Goal: Task Accomplishment & Management: Complete application form

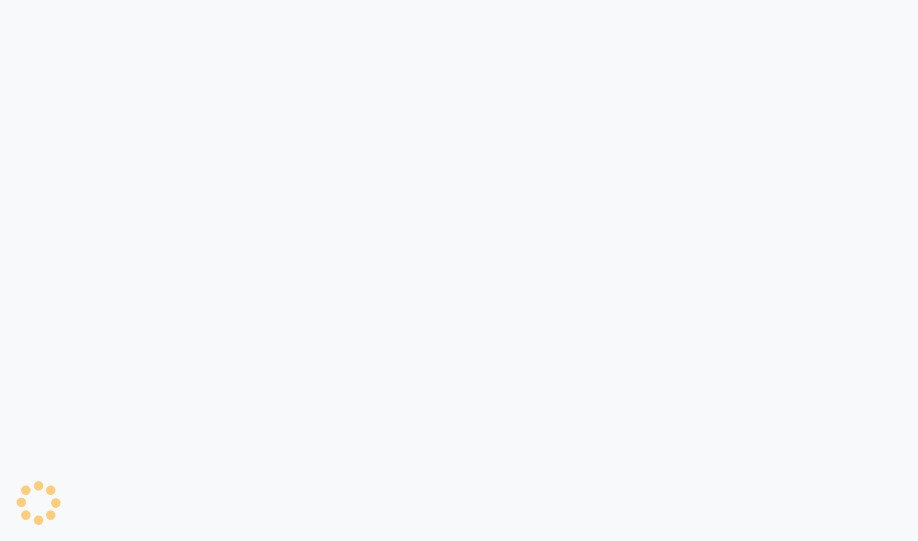
select select "service"
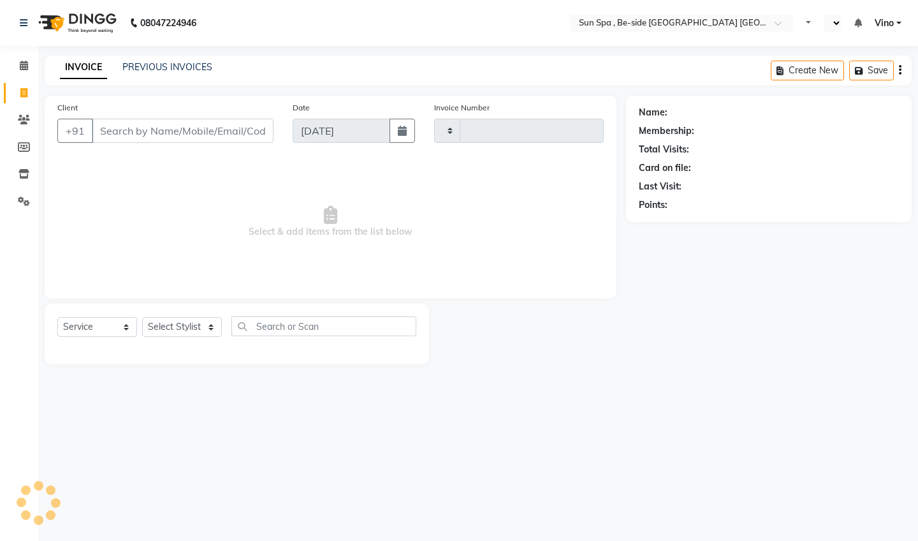
type input "1143"
select select "en"
select select "5782"
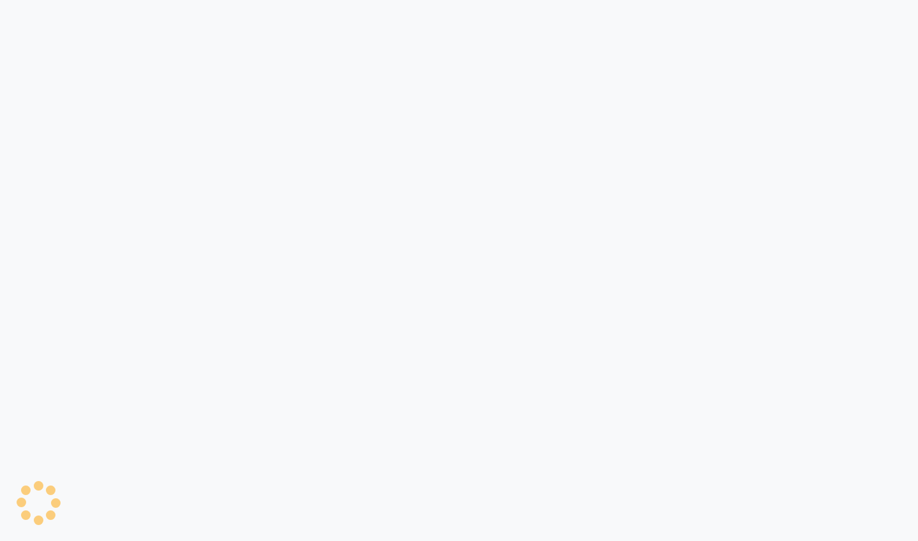
select select "service"
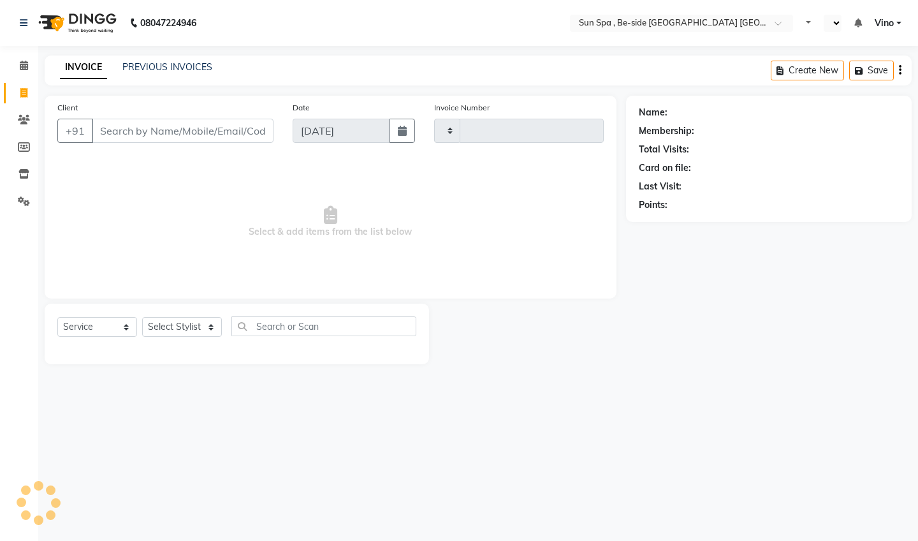
type input "1143"
select select "en"
select select "5782"
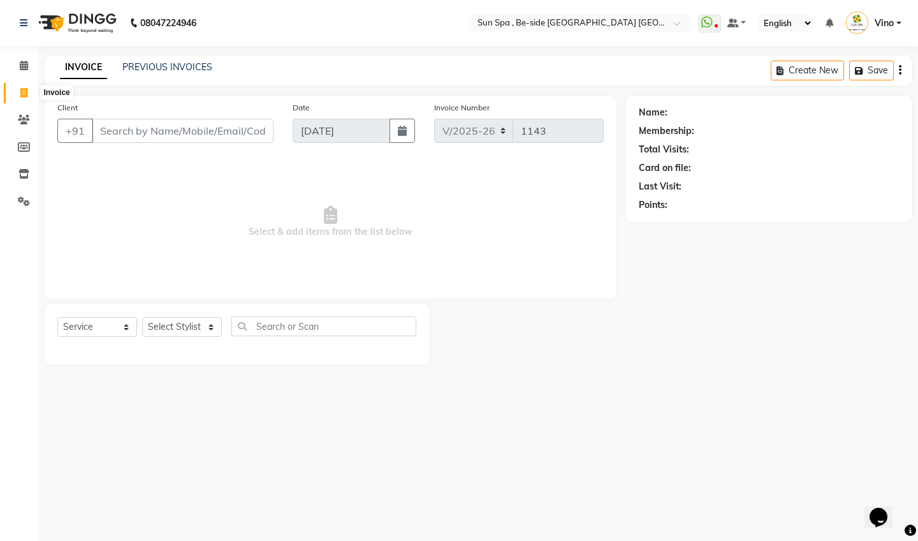
click at [25, 90] on icon at bounding box center [23, 93] width 7 height 10
select select "service"
type input "1143"
select select "5782"
click at [26, 66] on icon at bounding box center [24, 66] width 8 height 10
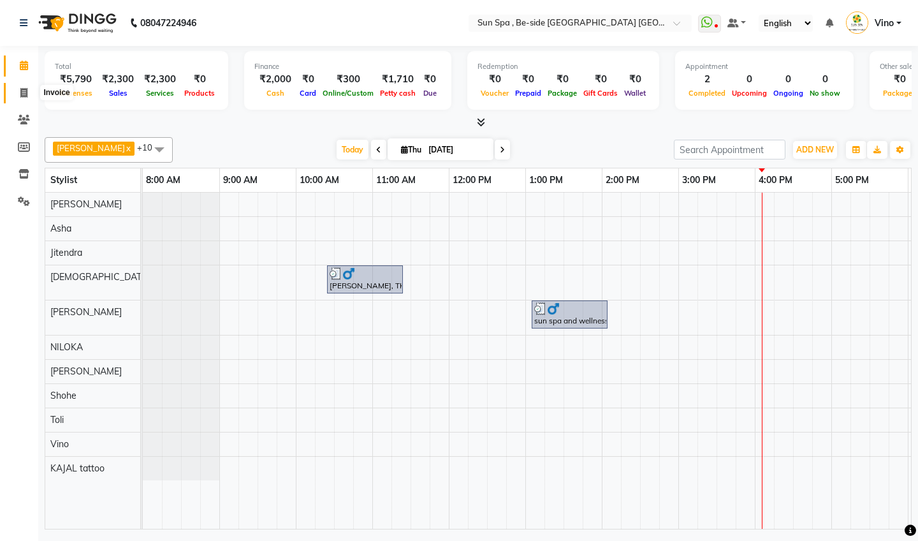
click at [22, 91] on icon at bounding box center [23, 93] width 7 height 10
select select "service"
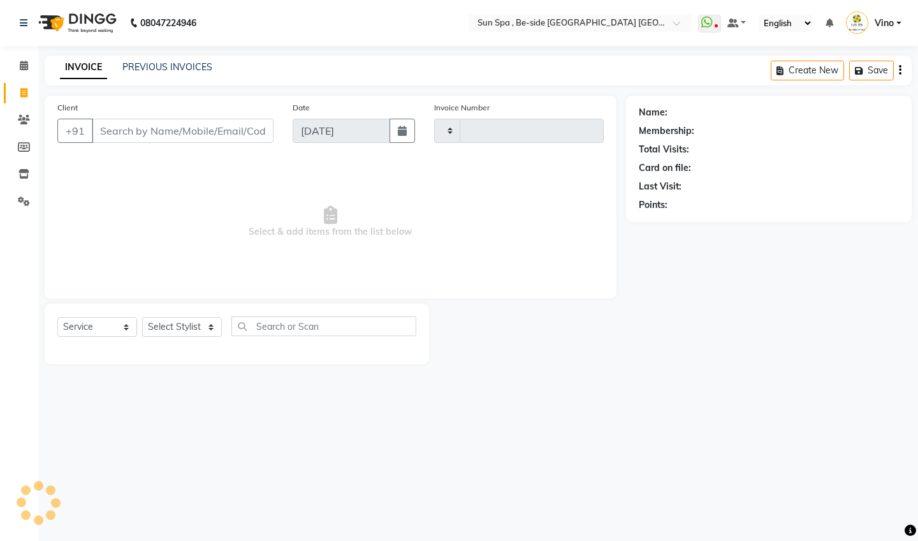
type input "1143"
select select "5782"
click at [205, 132] on input "Client" at bounding box center [183, 131] width 182 height 24
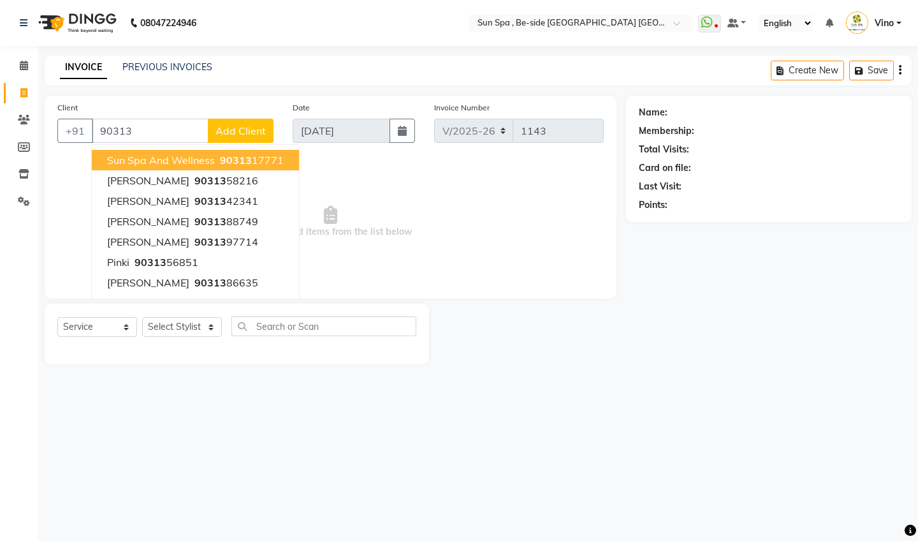
click at [228, 161] on span "90313" at bounding box center [236, 160] width 32 height 13
type input "9031317771"
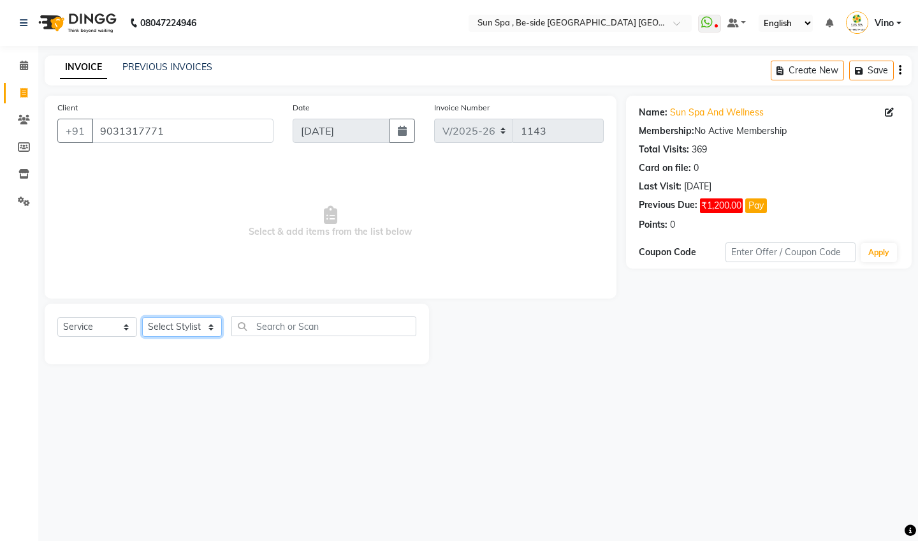
select select "40045"
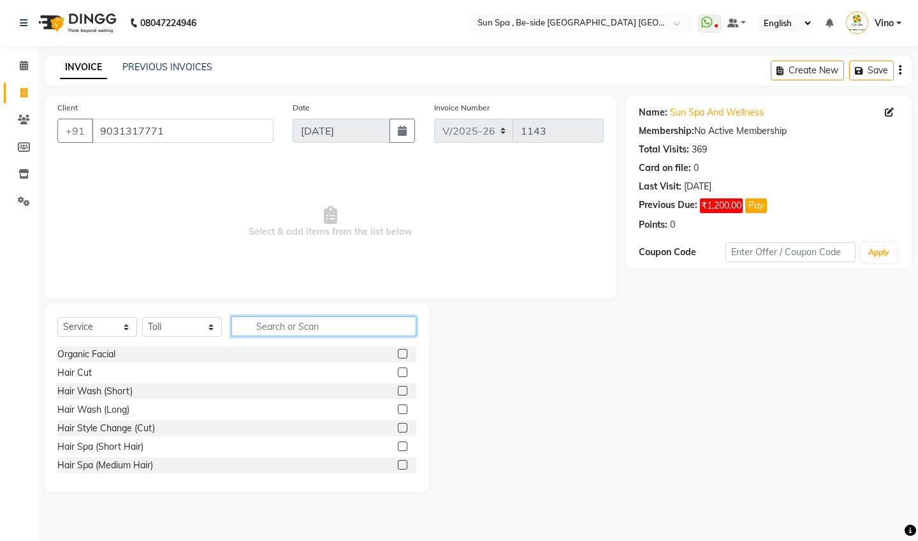
click at [334, 326] on input "text" at bounding box center [323, 326] width 185 height 20
type input "de"
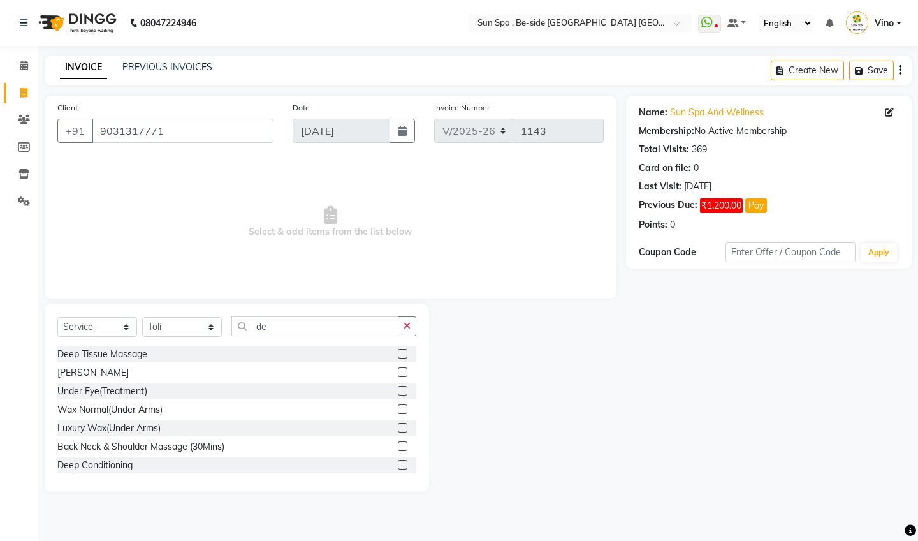
click at [404, 355] on label at bounding box center [403, 354] width 10 height 10
click at [404, 355] on input "checkbox" at bounding box center [402, 354] width 8 height 8
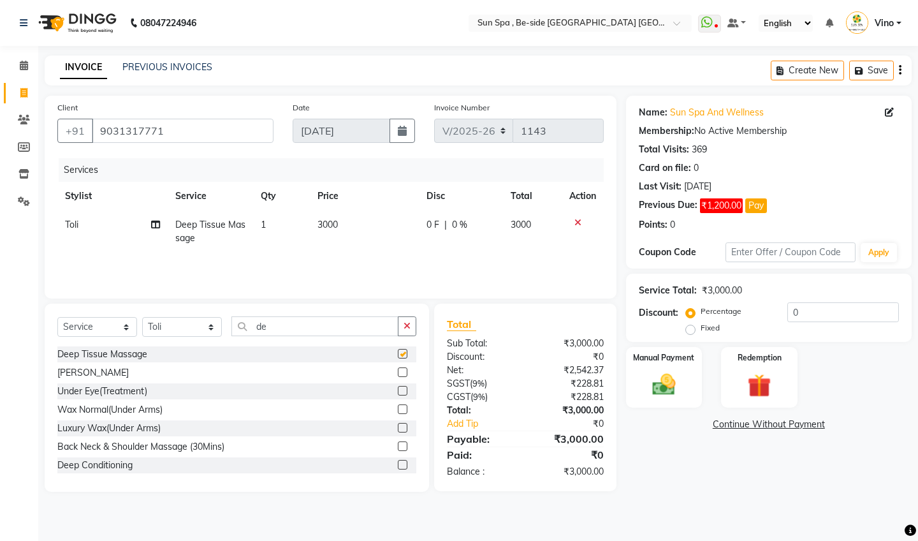
checkbox input "false"
click at [316, 327] on input "de" at bounding box center [314, 326] width 167 height 20
type input "d"
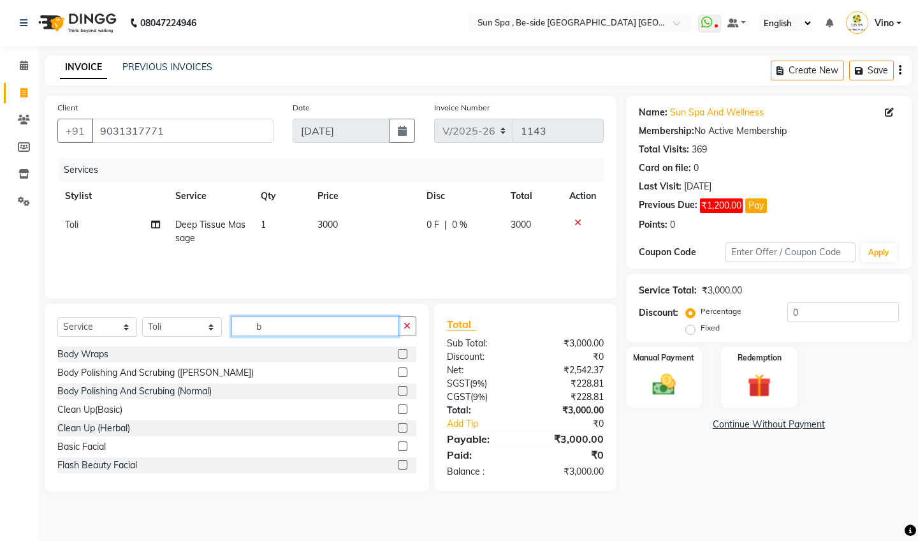
type input "b"
click at [401, 354] on label at bounding box center [403, 354] width 10 height 10
click at [401, 354] on input "checkbox" at bounding box center [402, 354] width 8 height 8
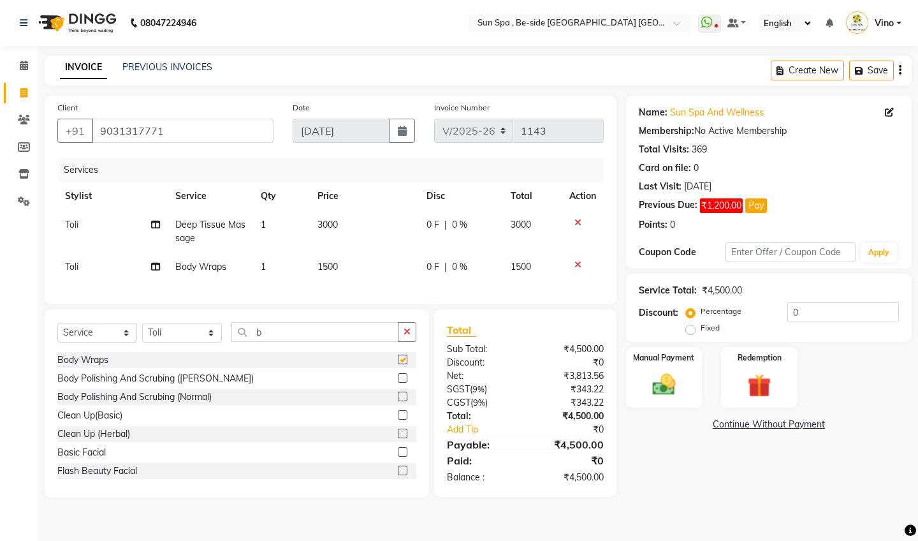
checkbox input "false"
click at [800, 316] on input "0" at bounding box center [843, 312] width 112 height 20
click at [701, 330] on label "Fixed" at bounding box center [710, 327] width 19 height 11
click at [689, 330] on input "Fixed" at bounding box center [693, 327] width 9 height 9
radio input "true"
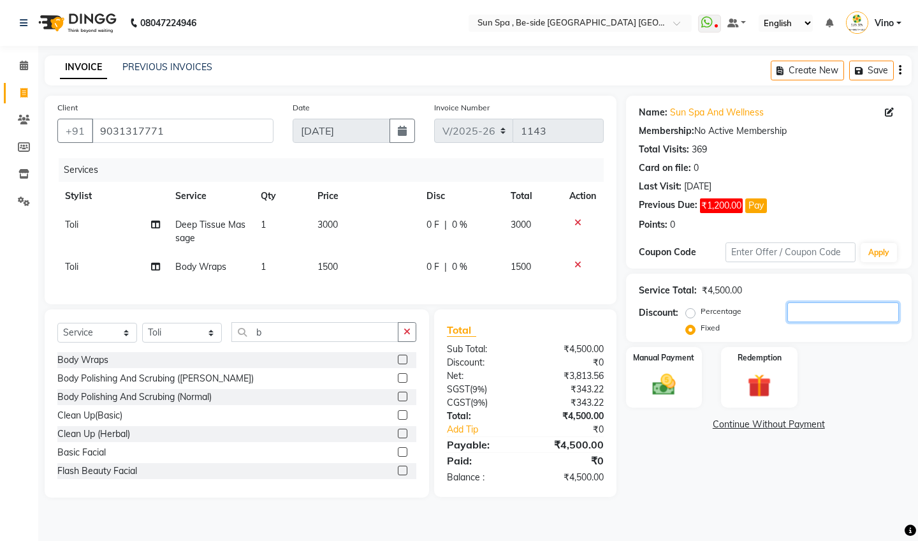
click at [798, 312] on input "number" at bounding box center [843, 312] width 112 height 20
type input "1500"
click at [679, 378] on img at bounding box center [664, 384] width 40 height 28
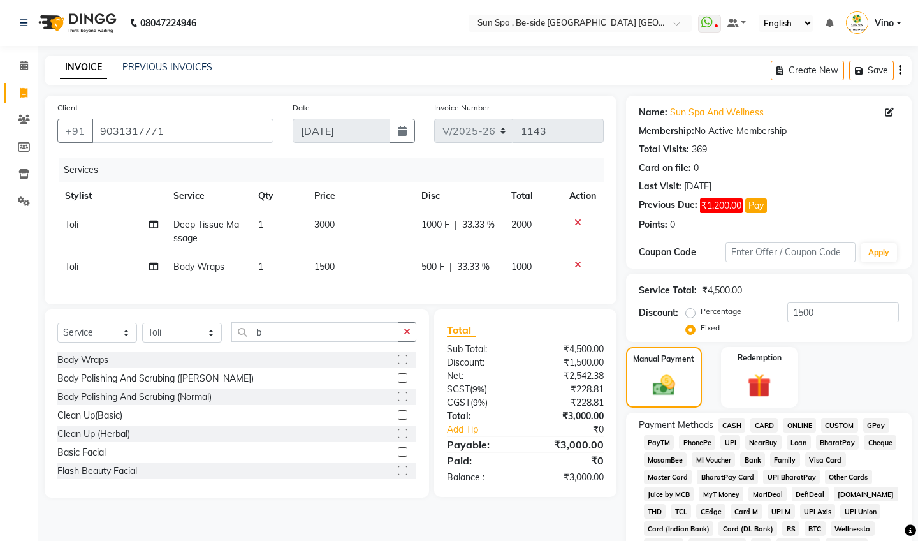
click at [874, 424] on span "GPay" at bounding box center [876, 425] width 26 height 15
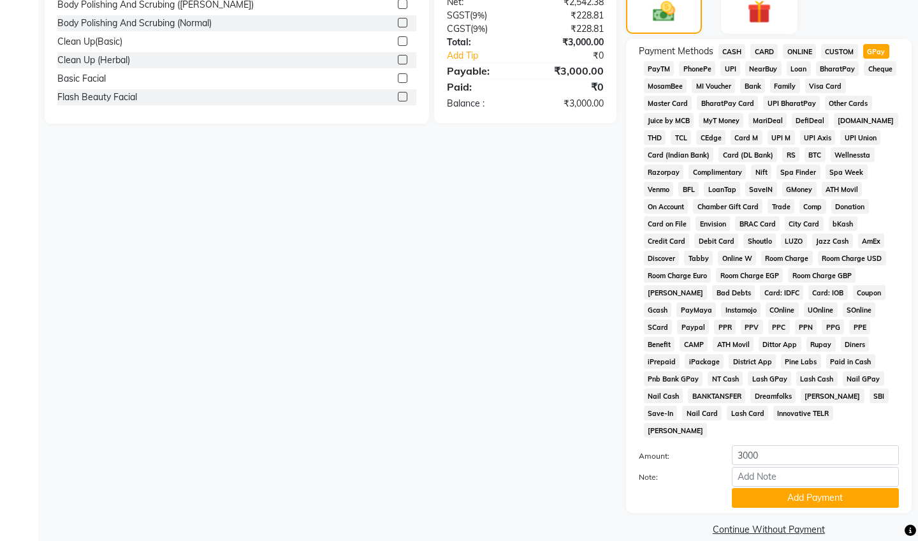
scroll to position [373, 0]
click at [810, 488] on button "Add Payment" at bounding box center [815, 498] width 167 height 20
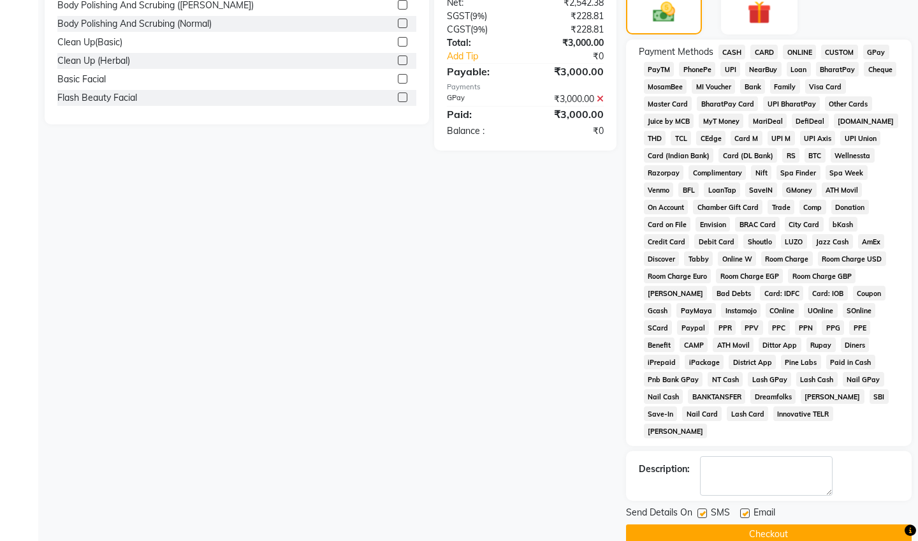
click at [776, 524] on button "Checkout" at bounding box center [769, 534] width 286 height 20
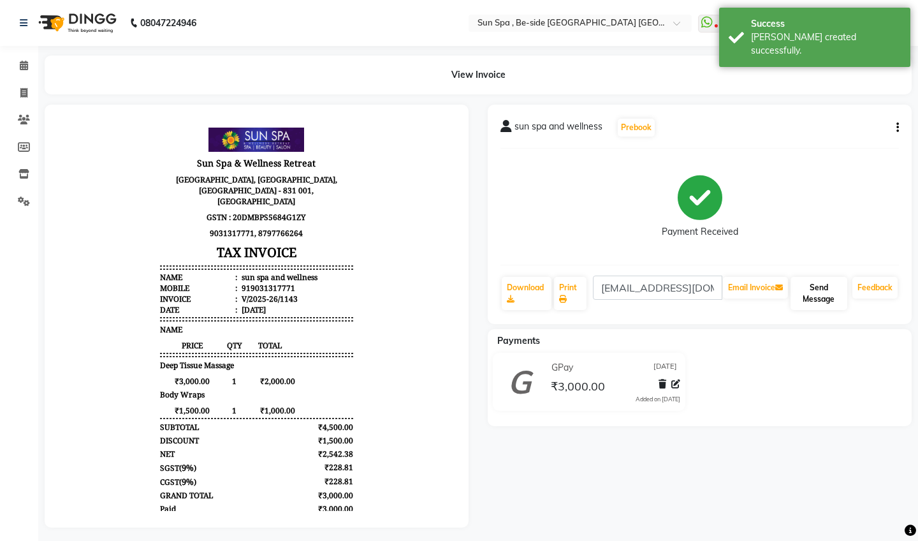
click at [824, 289] on button "Send Message" at bounding box center [819, 293] width 57 height 33
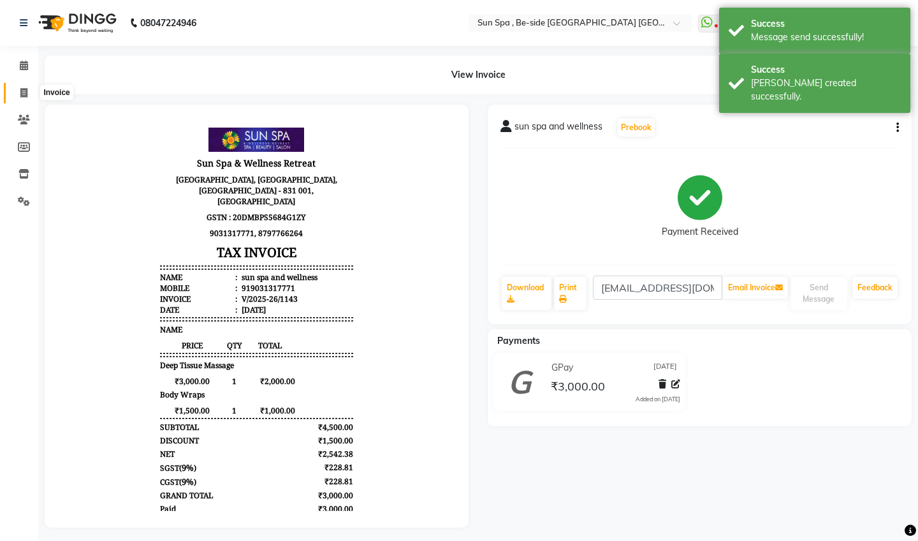
click at [22, 88] on icon at bounding box center [23, 93] width 7 height 10
select select "service"
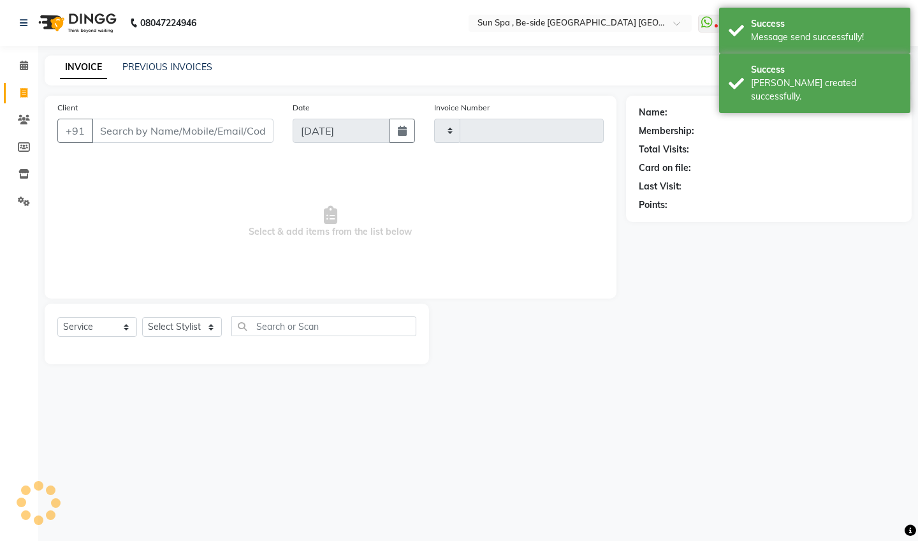
type input "1144"
select select "5782"
click at [25, 66] on icon at bounding box center [24, 66] width 8 height 10
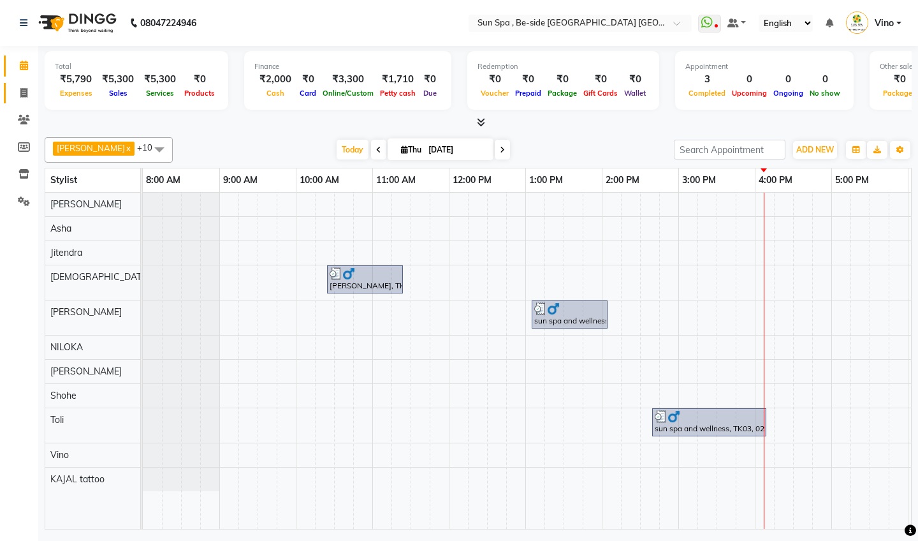
click at [22, 91] on icon at bounding box center [23, 93] width 7 height 10
select select "service"
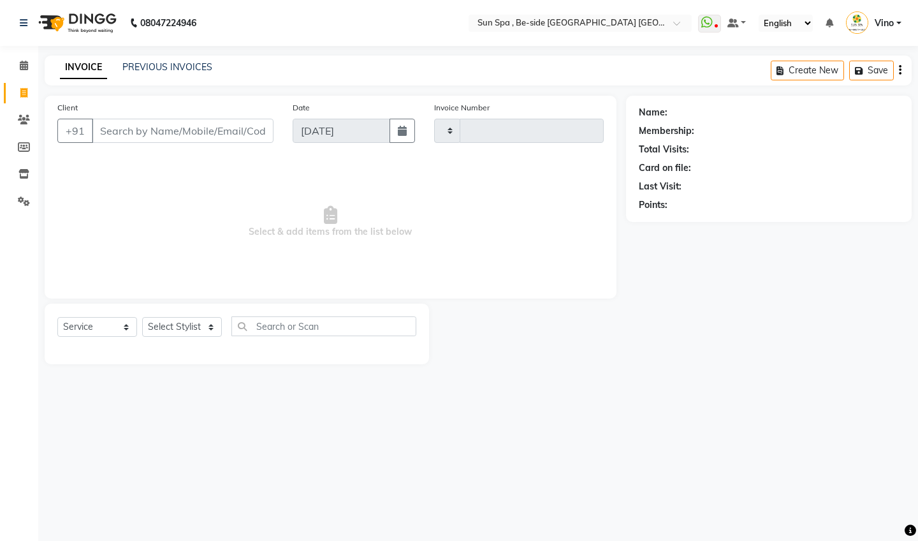
type input "1144"
select select "5782"
click at [24, 57] on link "Calendar" at bounding box center [19, 65] width 31 height 21
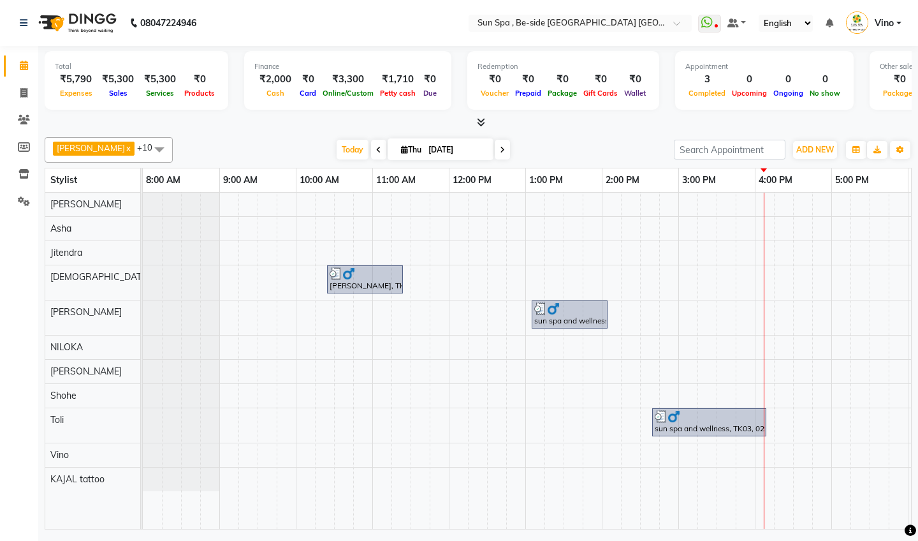
click at [485, 121] on icon at bounding box center [481, 122] width 8 height 10
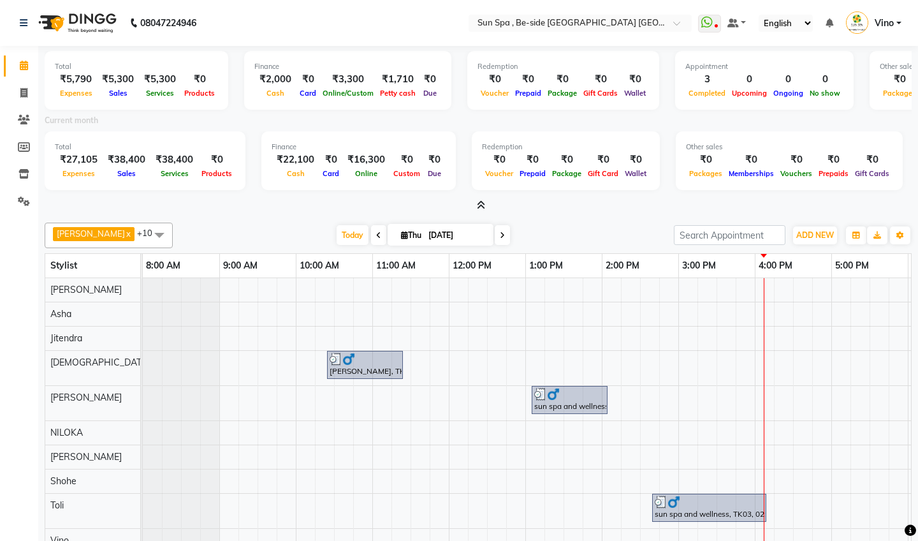
click at [480, 201] on icon at bounding box center [481, 205] width 8 height 10
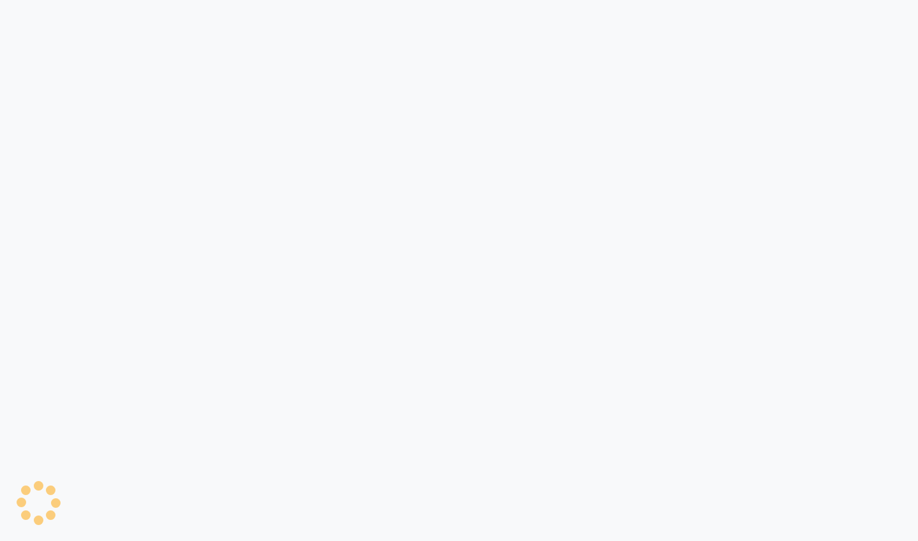
select select "5782"
select select "service"
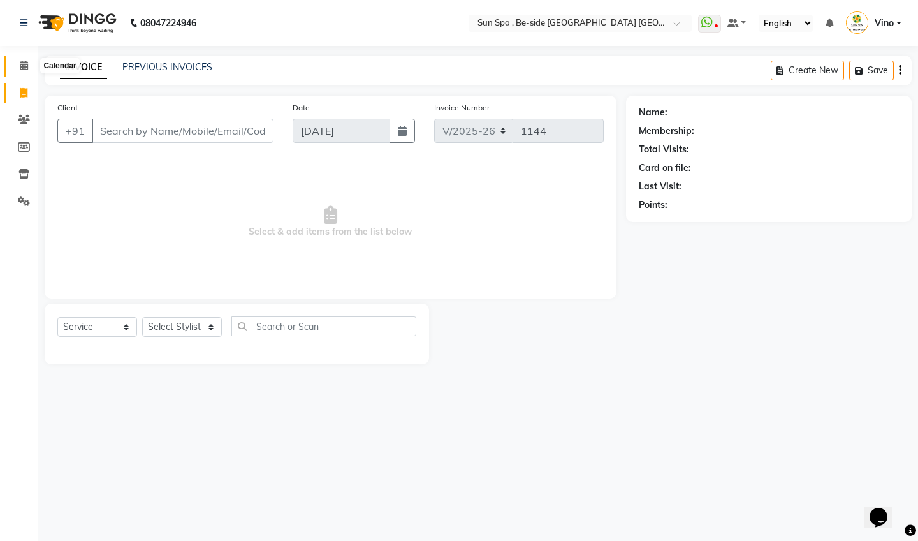
click at [22, 68] on icon at bounding box center [24, 66] width 8 height 10
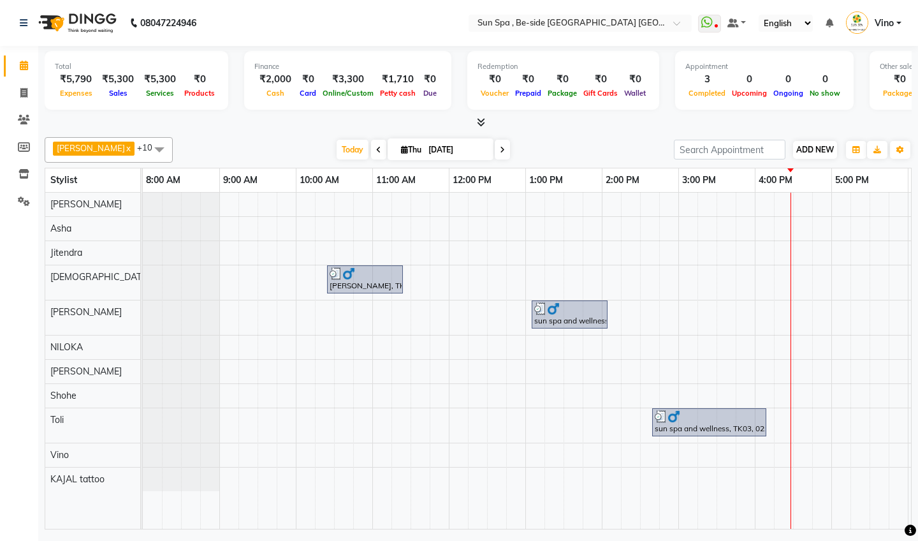
click at [806, 147] on span "ADD NEW" at bounding box center [815, 150] width 38 height 10
click at [874, 207] on link "Add Expense" at bounding box center [888, 206] width 101 height 17
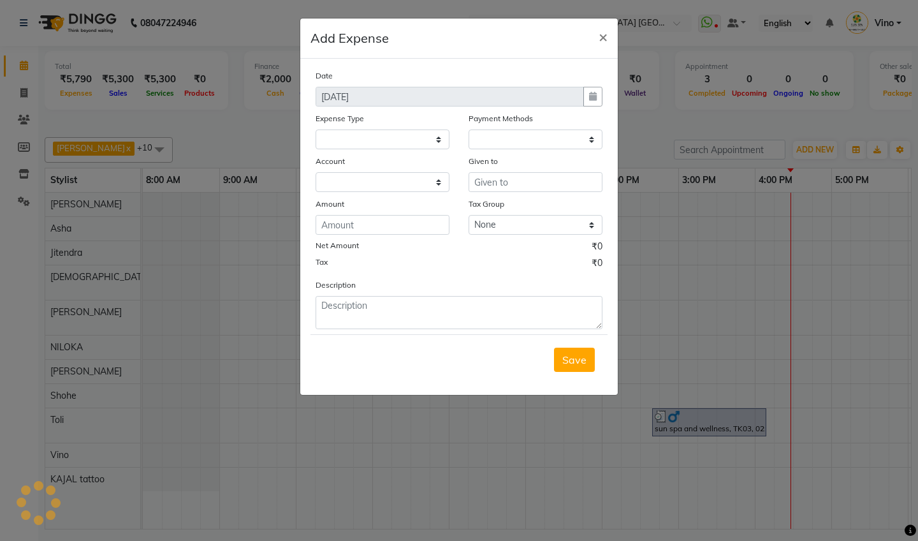
select select
select select "1"
select select "4733"
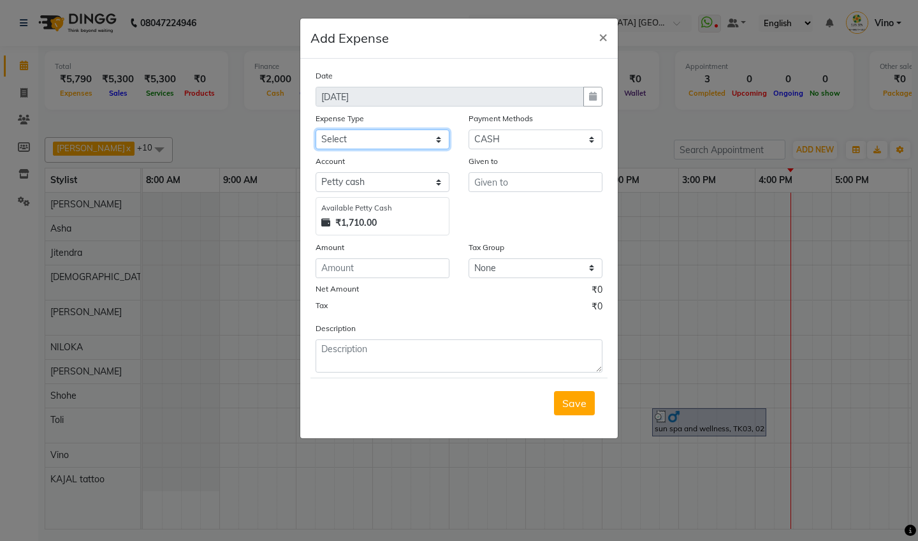
select select "12851"
click at [529, 182] on input "text" at bounding box center [536, 182] width 134 height 20
type input "sir house gas"
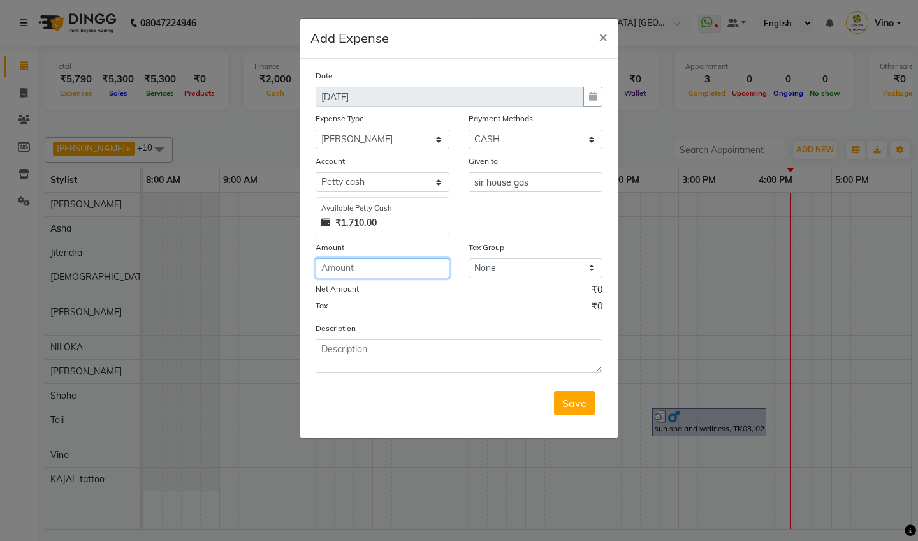
click at [358, 272] on input "number" at bounding box center [383, 268] width 134 height 20
type input "900"
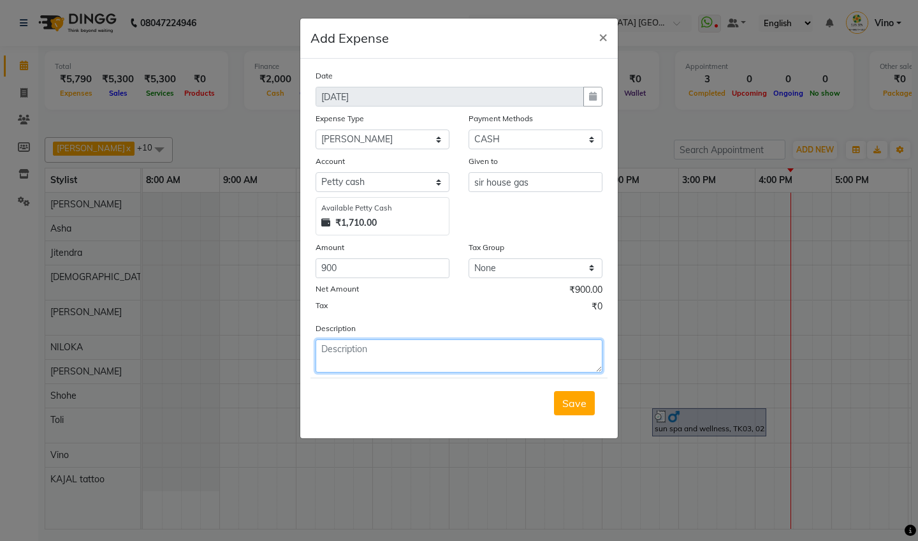
click at [412, 359] on textarea at bounding box center [459, 355] width 287 height 33
type textarea "sir house gas"
click at [572, 400] on span "Save" at bounding box center [574, 403] width 24 height 13
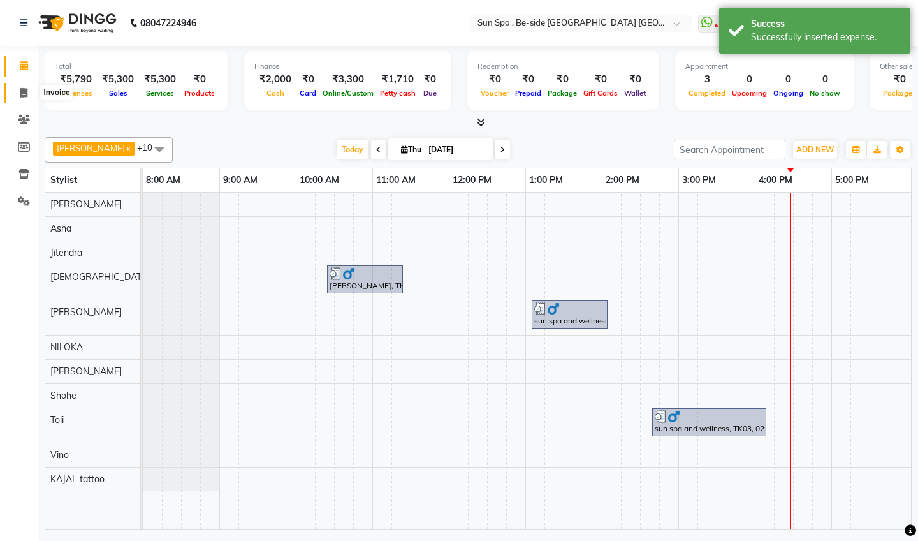
click at [25, 92] on icon at bounding box center [23, 93] width 7 height 10
select select "service"
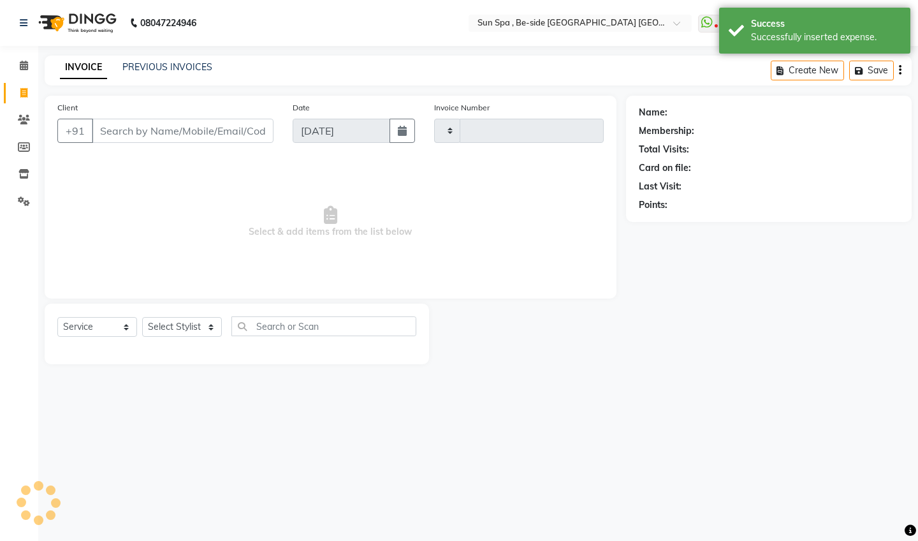
type input "1144"
select select "5782"
click at [25, 68] on icon at bounding box center [24, 66] width 8 height 10
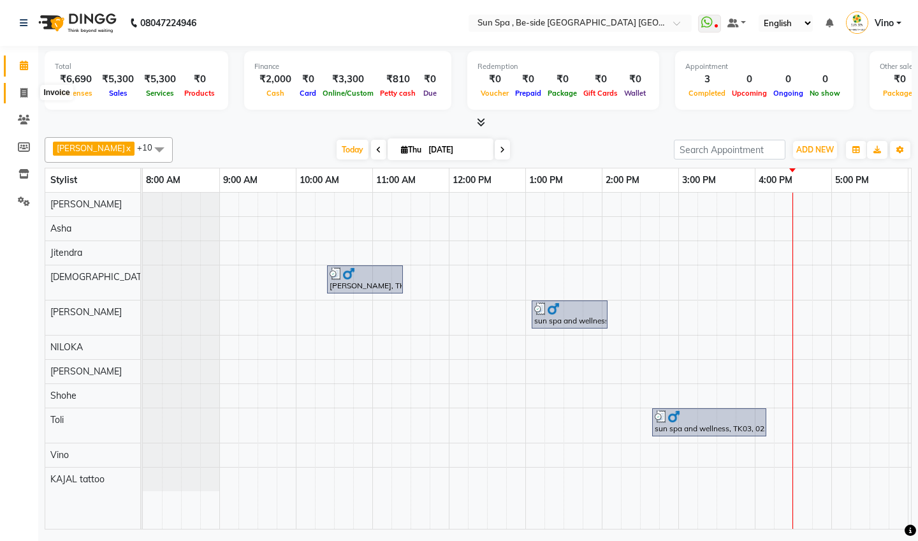
click at [22, 94] on icon at bounding box center [23, 93] width 7 height 10
select select "service"
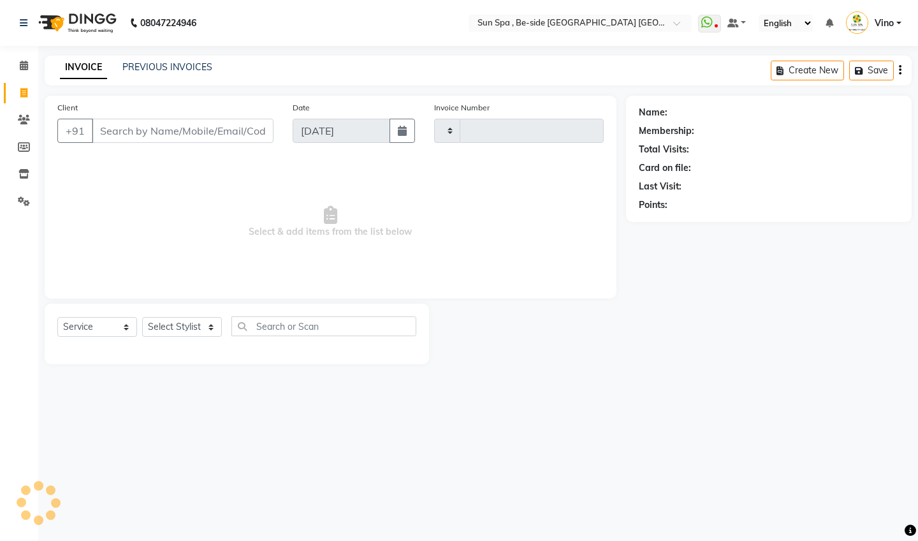
type input "1144"
select select "5782"
click at [25, 62] on icon at bounding box center [24, 66] width 8 height 10
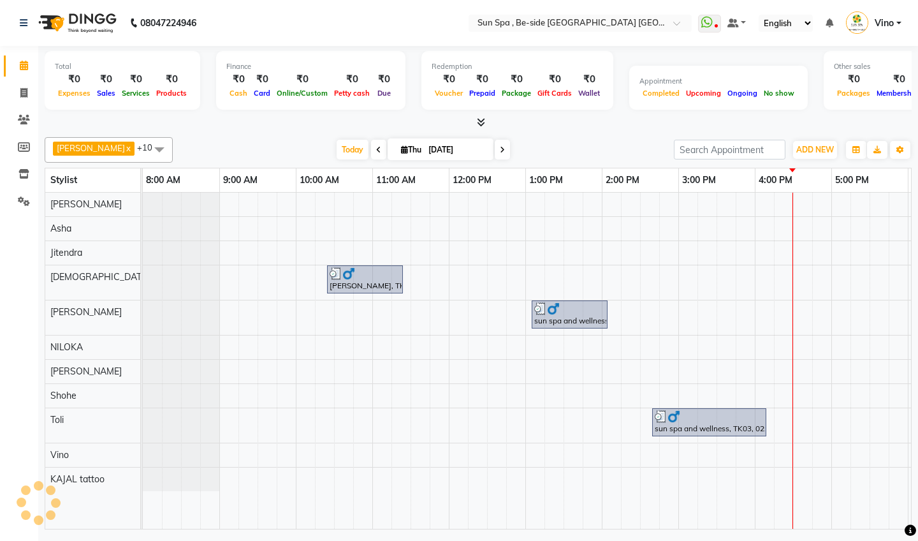
click at [480, 122] on icon at bounding box center [481, 122] width 8 height 10
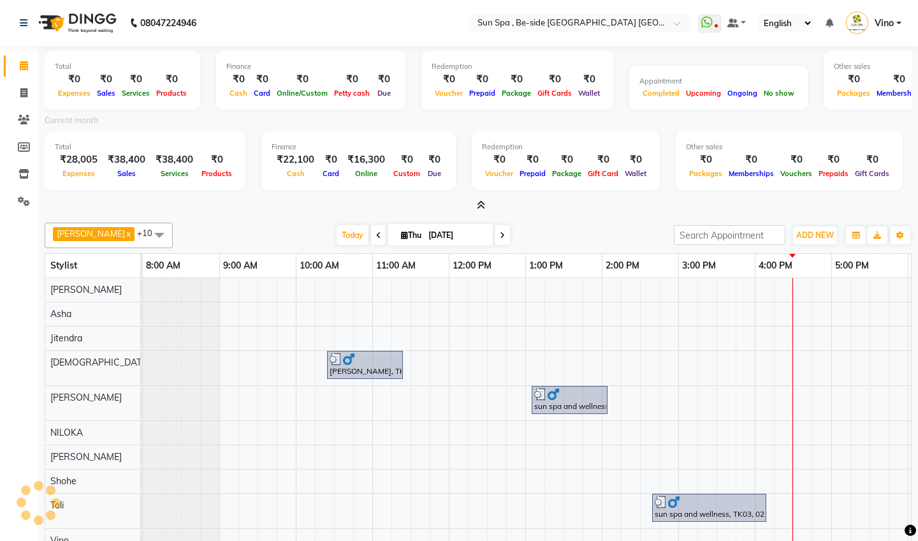
click at [481, 201] on icon at bounding box center [481, 205] width 8 height 10
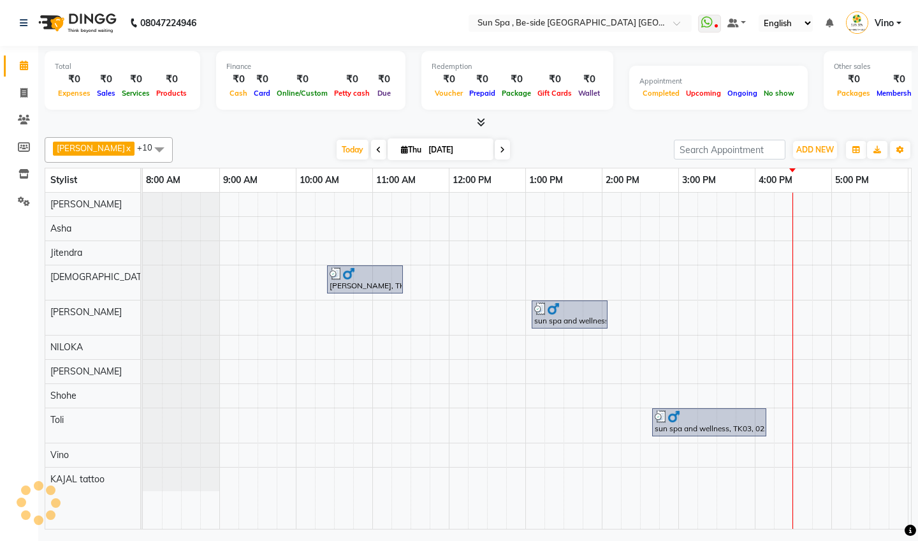
click at [26, 67] on icon at bounding box center [24, 66] width 8 height 10
